Goal: Navigation & Orientation: Find specific page/section

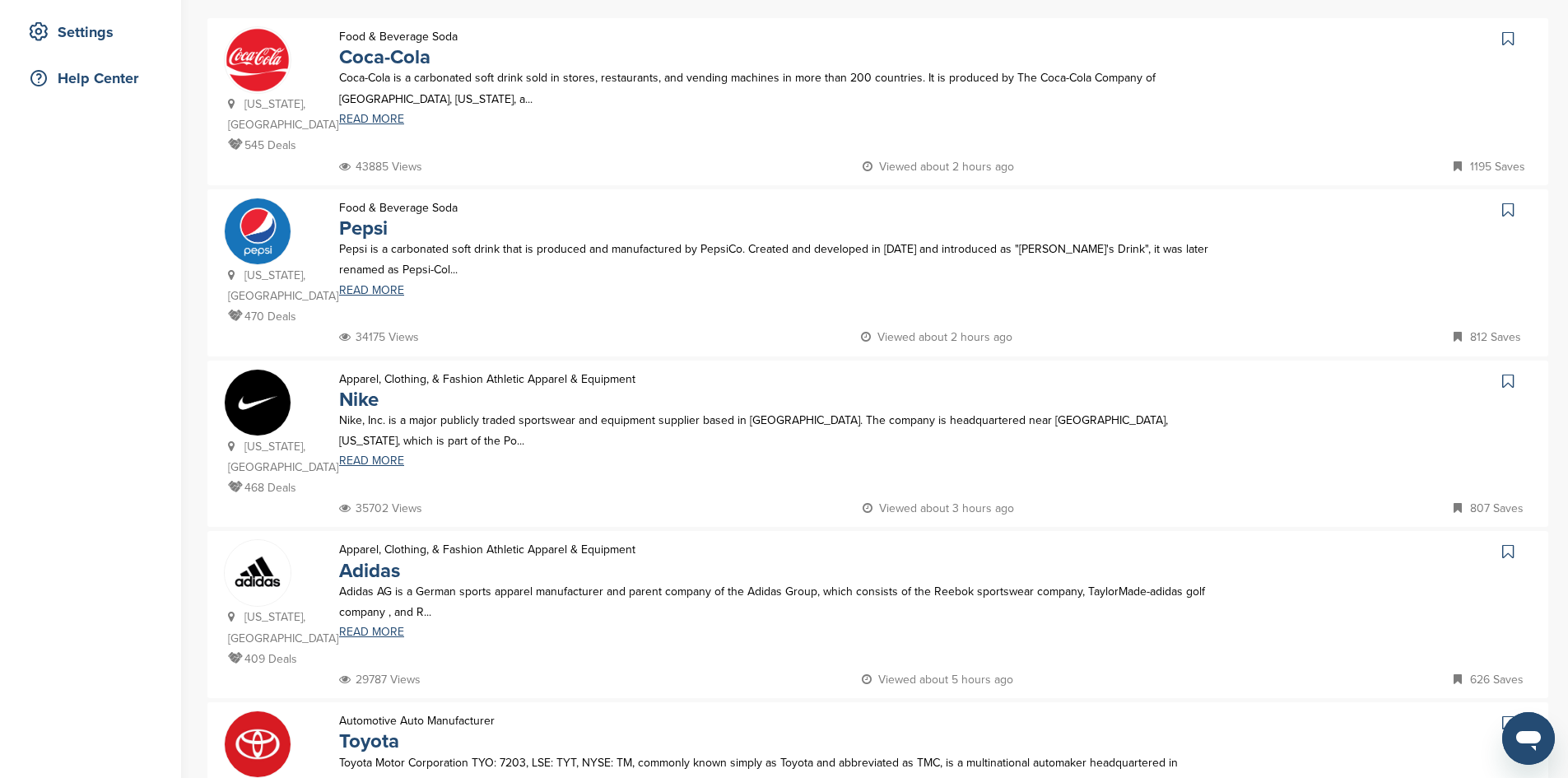
scroll to position [329, 0]
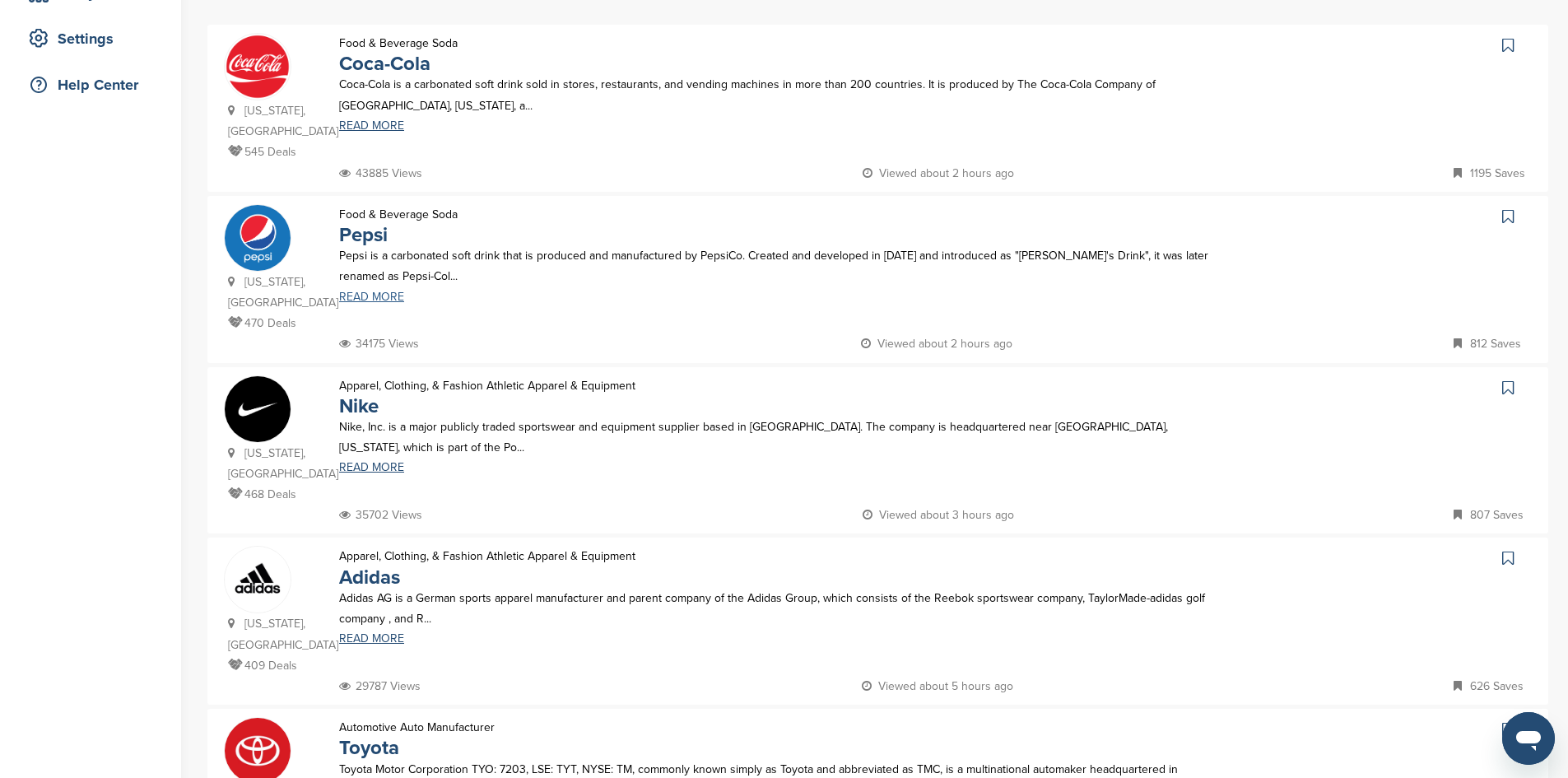
click at [382, 291] on link "READ MORE" at bounding box center [776, 297] width 874 height 11
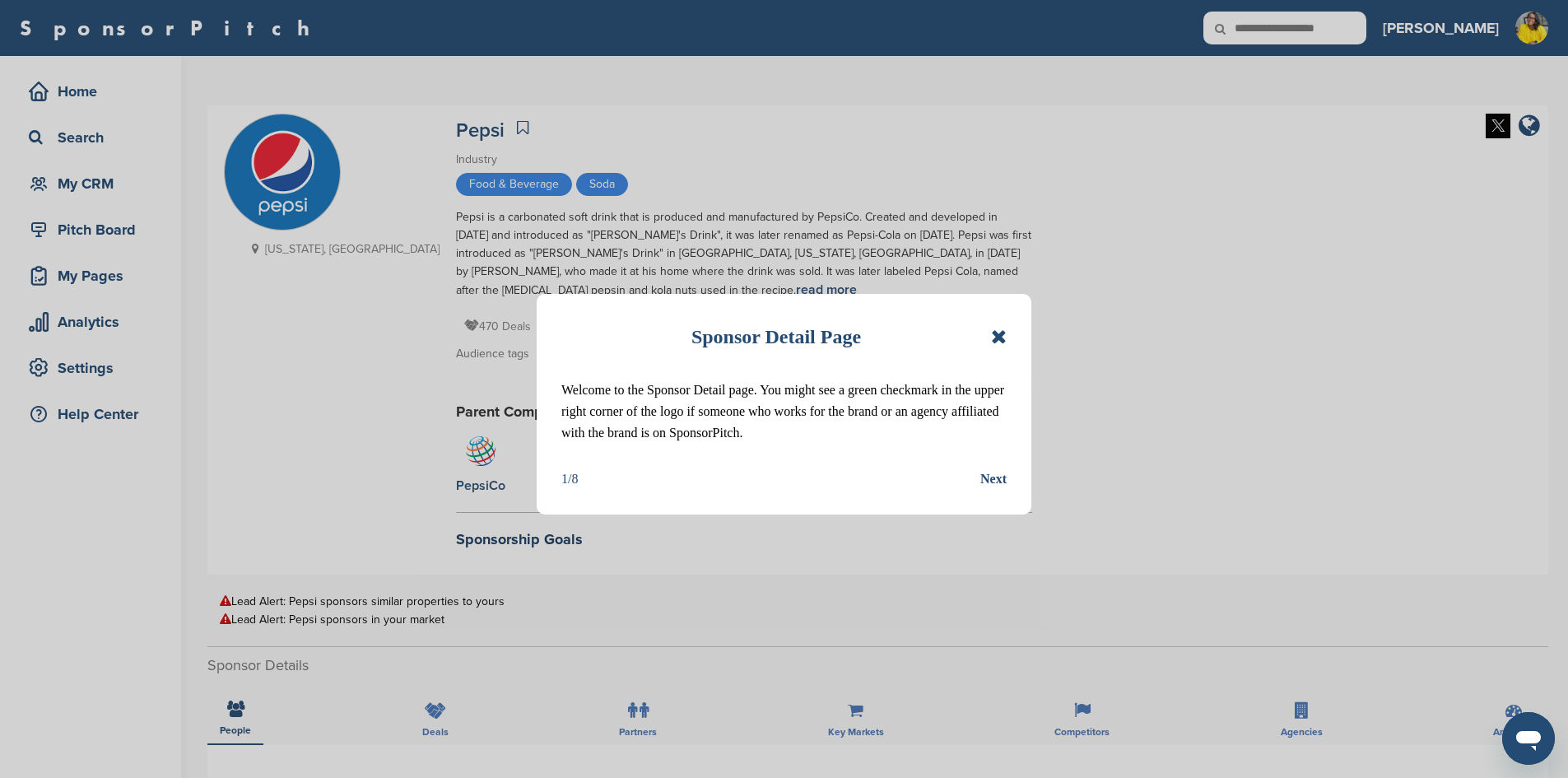
click at [1001, 337] on icon at bounding box center [999, 336] width 15 height 20
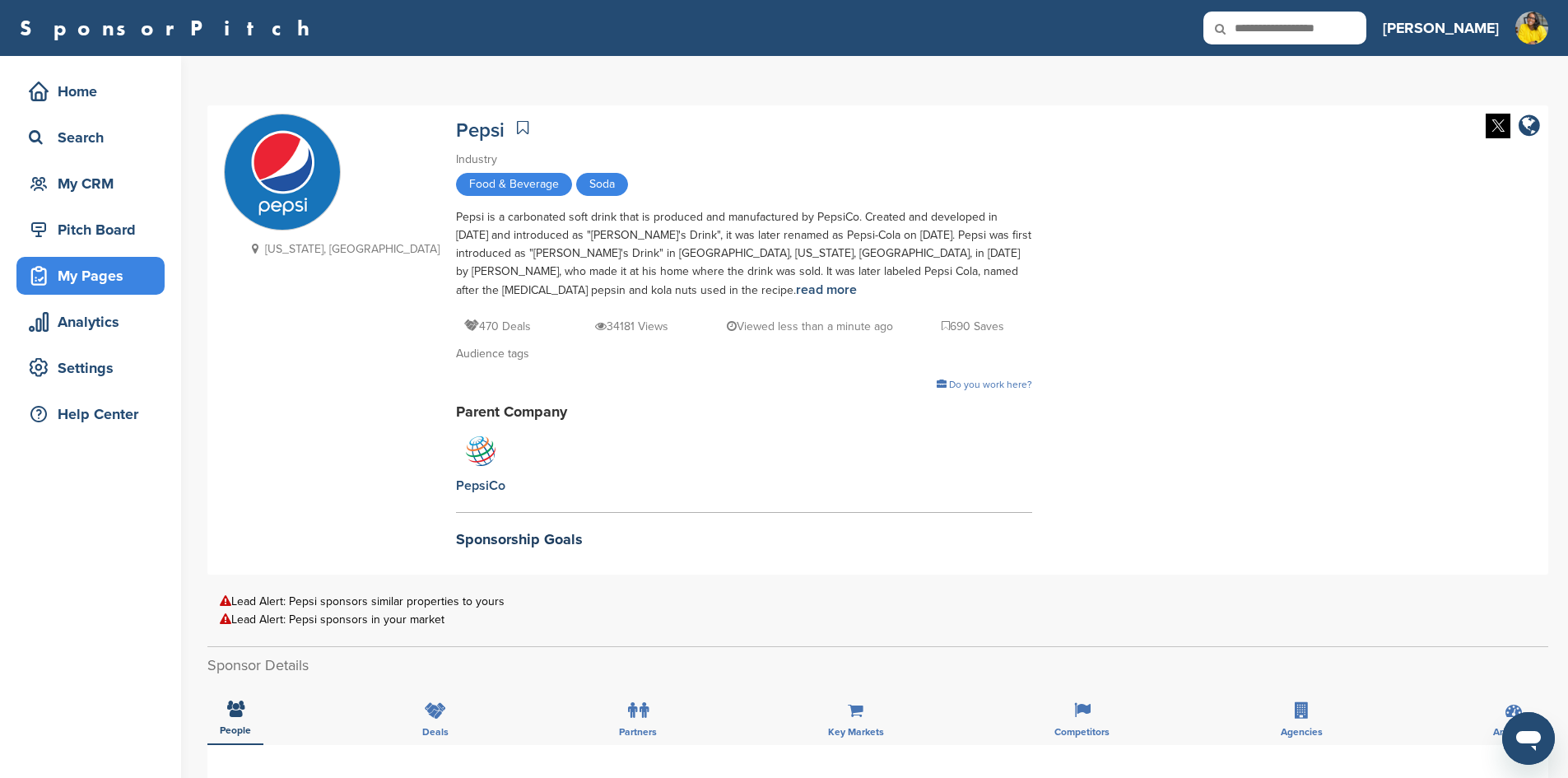
click at [90, 287] on div "My Pages" at bounding box center [95, 276] width 140 height 29
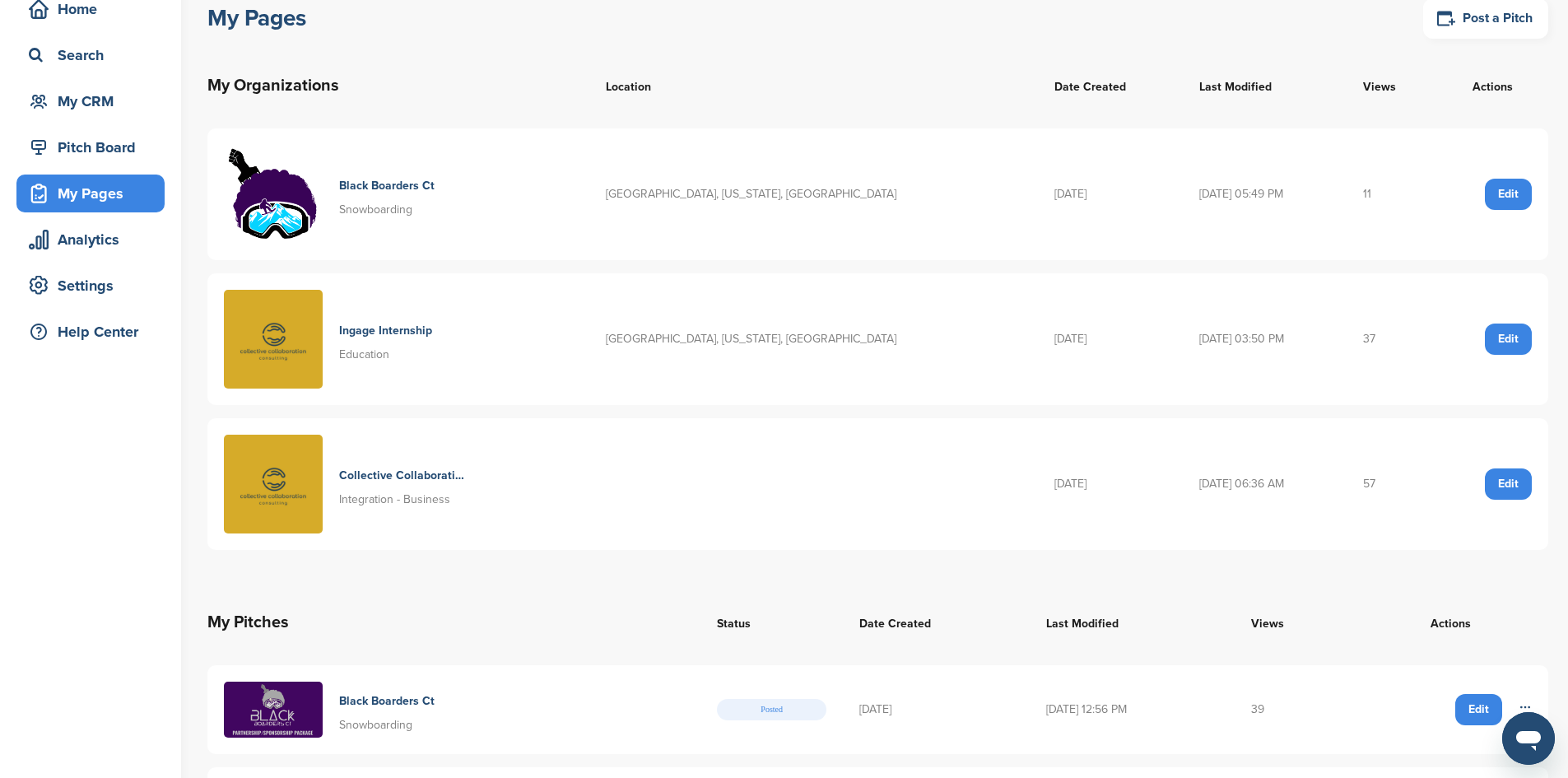
scroll to position [165, 0]
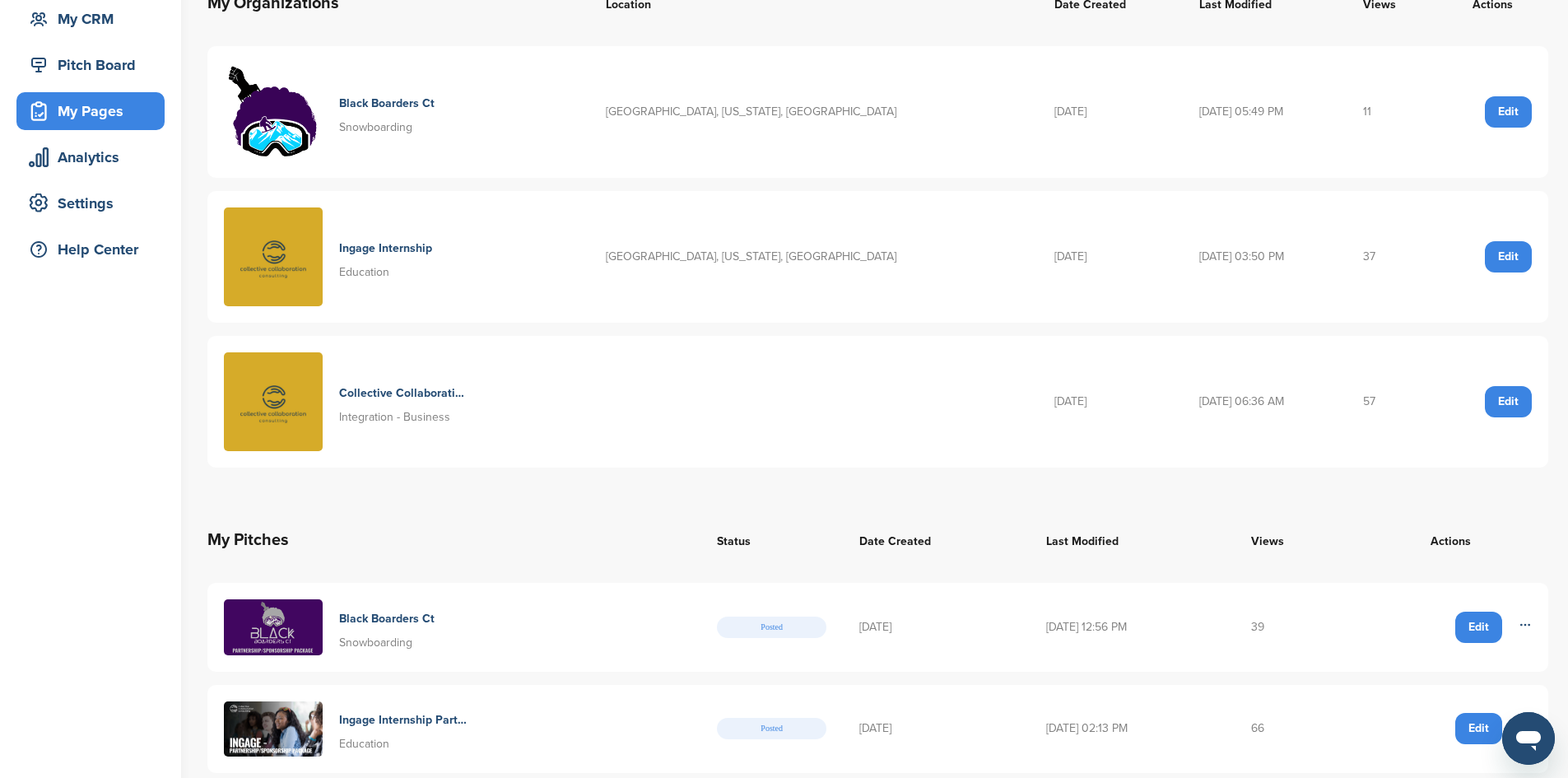
click at [1264, 670] on td "39" at bounding box center [1294, 627] width 118 height 89
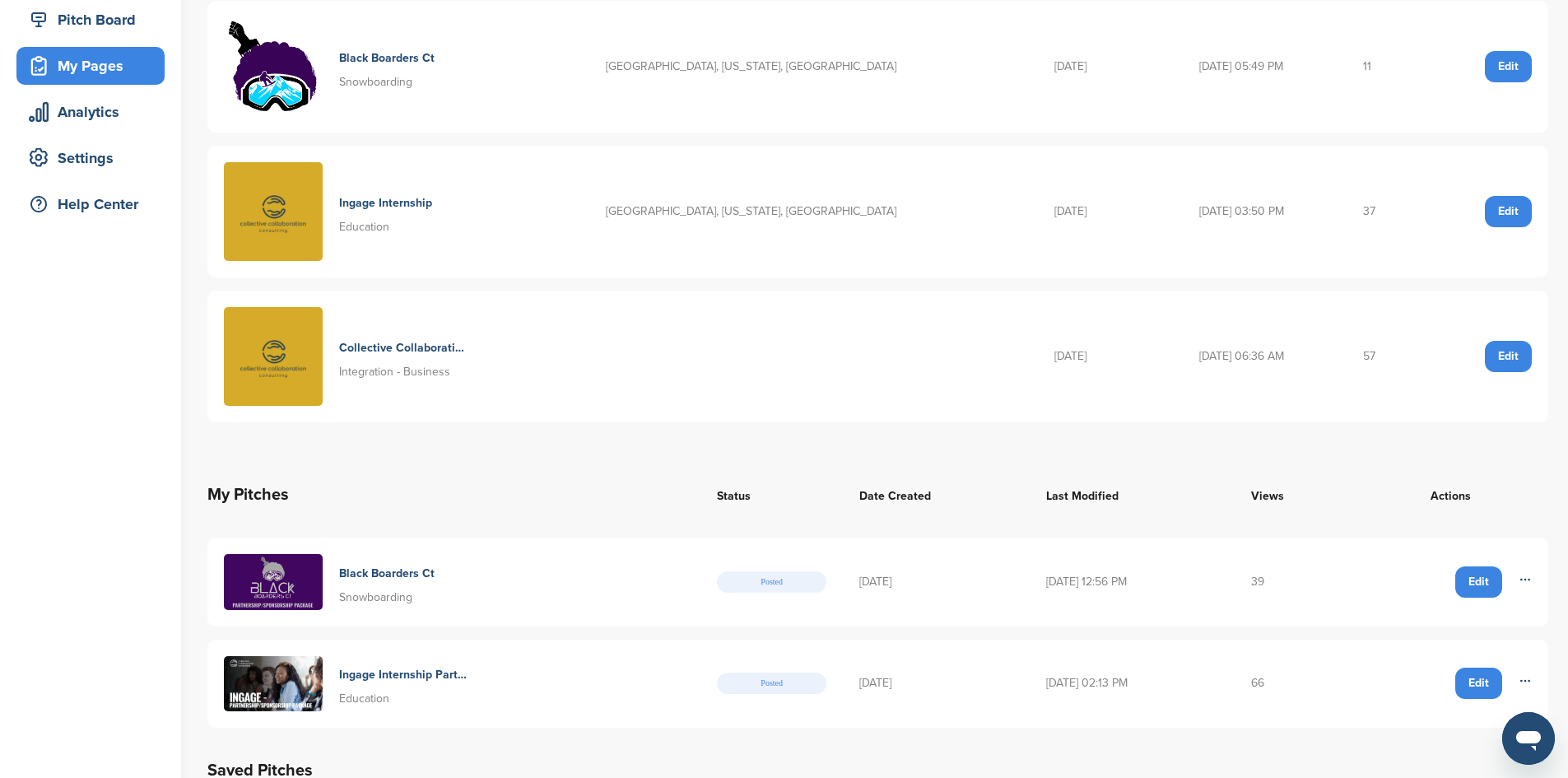
scroll to position [247, 0]
